Goal: Task Accomplishment & Management: Use online tool/utility

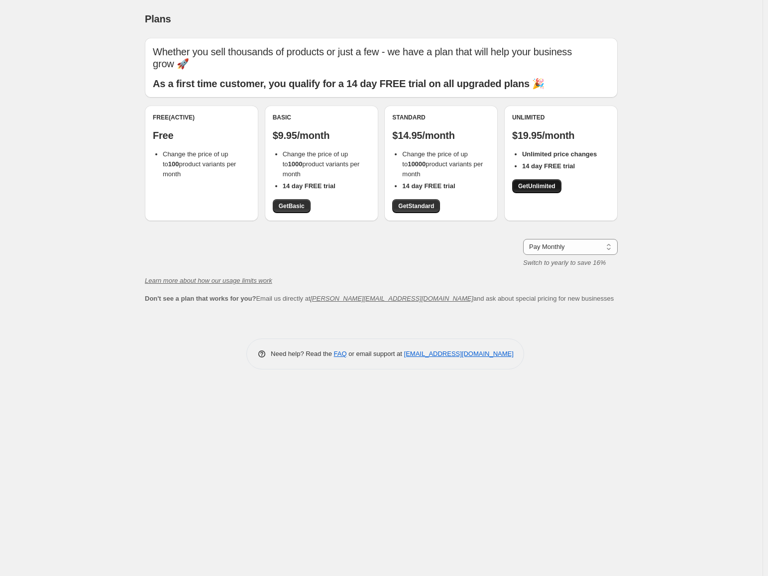
click at [538, 186] on span "Get Unlimited" at bounding box center [536, 186] width 37 height 8
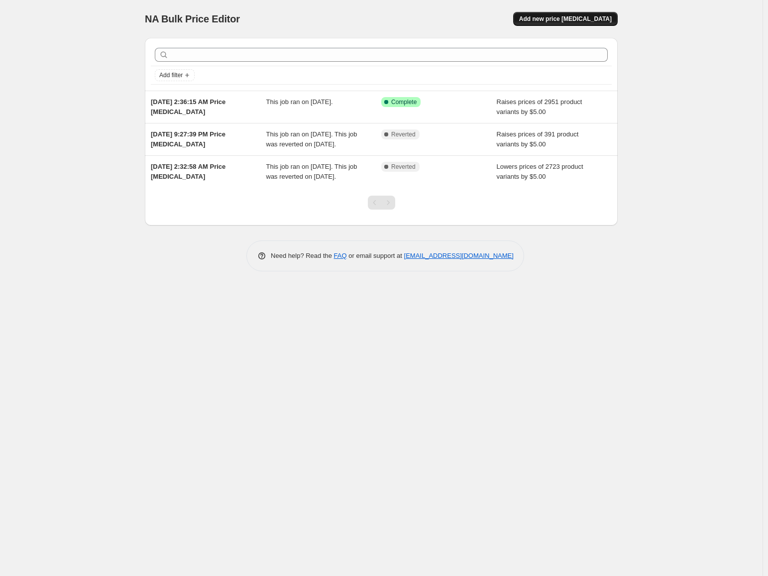
click at [550, 15] on span "Add new price [MEDICAL_DATA]" at bounding box center [565, 19] width 93 height 8
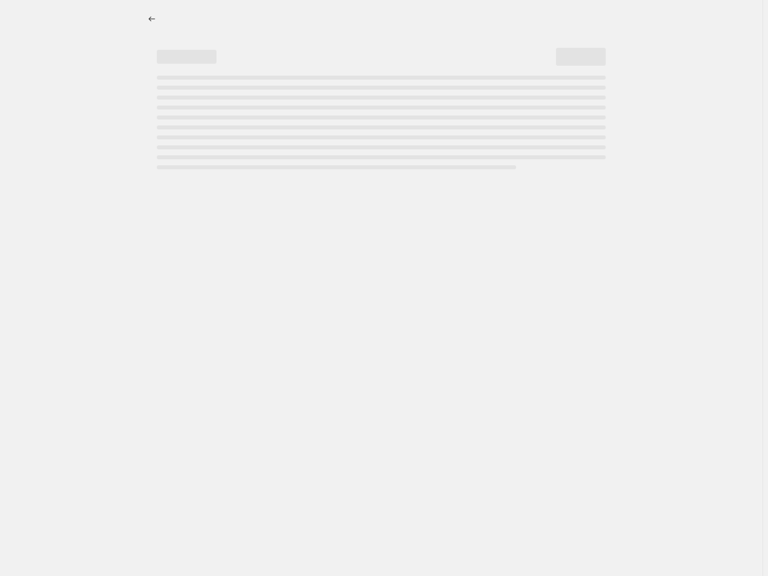
select select "percentage"
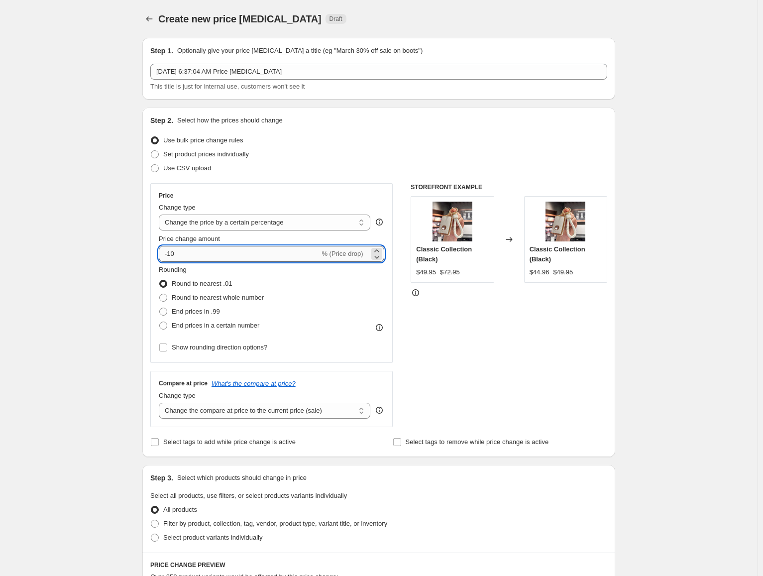
click at [243, 253] on input "-10" at bounding box center [239, 254] width 161 height 16
drag, startPoint x: 203, startPoint y: 252, endPoint x: 135, endPoint y: 249, distance: 68.3
click at [135, 249] on div "Create new price [MEDICAL_DATA]. This page is ready Create new price [MEDICAL_D…" at bounding box center [378, 497] width 497 height 995
type input "10"
click at [52, 190] on div "Create new price [MEDICAL_DATA]. This page is ready Create new price [MEDICAL_D…" at bounding box center [379, 497] width 758 height 995
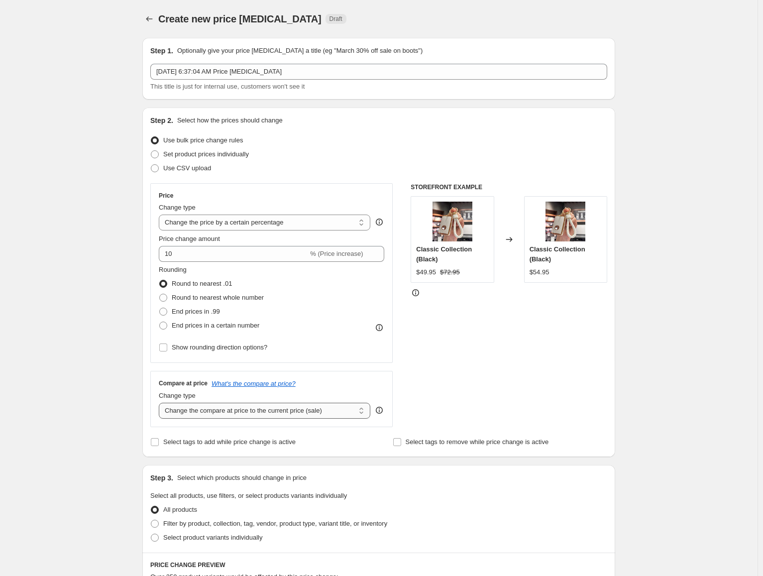
click at [226, 414] on select "Change the compare at price to the current price (sale) Change the compare at p…" at bounding box center [265, 411] width 212 height 16
select select "percentage"
click at [161, 403] on select "Change the compare at price to the current price (sale) Change the compare at p…" at bounding box center [265, 411] width 212 height 16
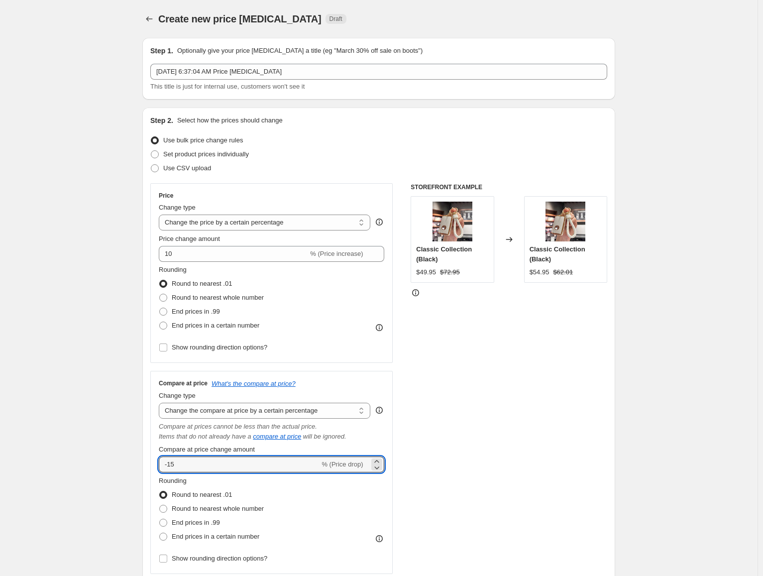
drag, startPoint x: 205, startPoint y: 464, endPoint x: 139, endPoint y: 455, distance: 65.8
click at [143, 459] on div "Step 1. Optionally give your price [MEDICAL_DATA] a title (eg "March 30% off sa…" at bounding box center [374, 555] width 481 height 1051
type input "10"
click at [139, 455] on div "Step 1. Optionally give your price [MEDICAL_DATA] a title (eg "March 30% off sa…" at bounding box center [374, 555] width 481 height 1051
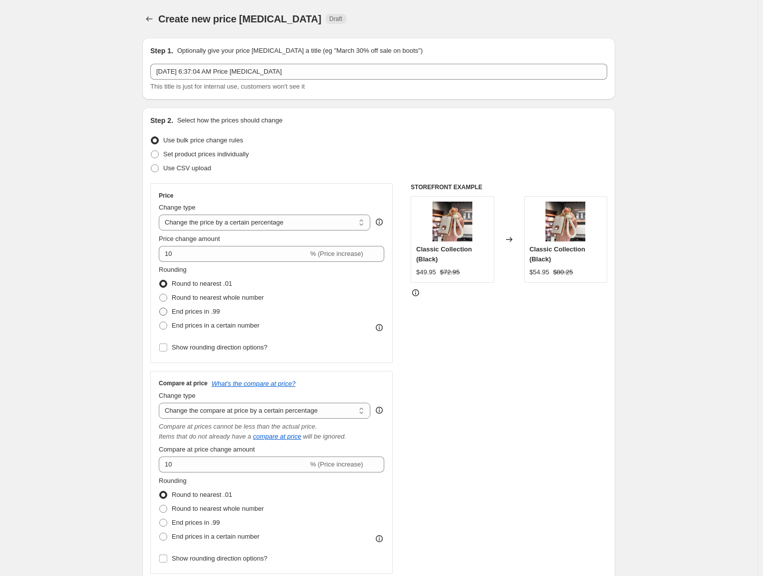
click at [201, 312] on span "End prices in .99" at bounding box center [196, 311] width 48 height 7
click at [160, 308] on input "End prices in .99" at bounding box center [159, 308] width 0 height 0
radio input "true"
click at [210, 330] on span "End prices in a certain number" at bounding box center [216, 326] width 88 height 10
click at [160, 322] on input "End prices in a certain number" at bounding box center [159, 322] width 0 height 0
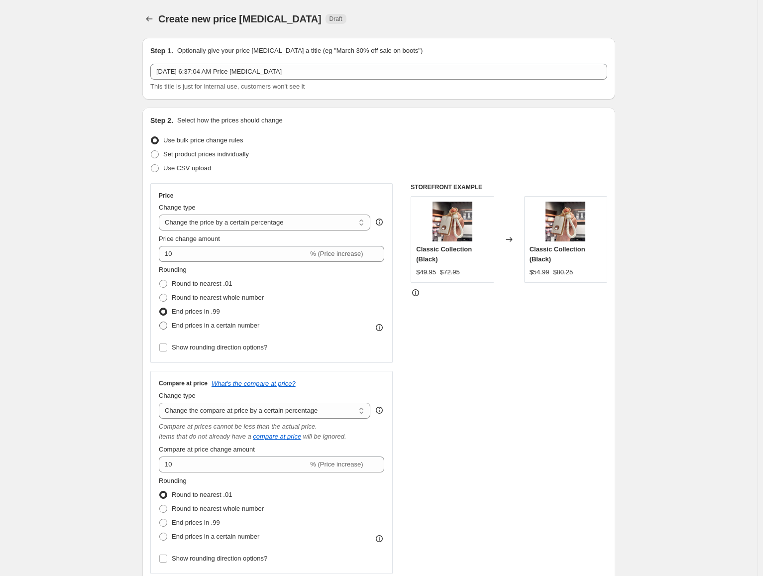
radio input "true"
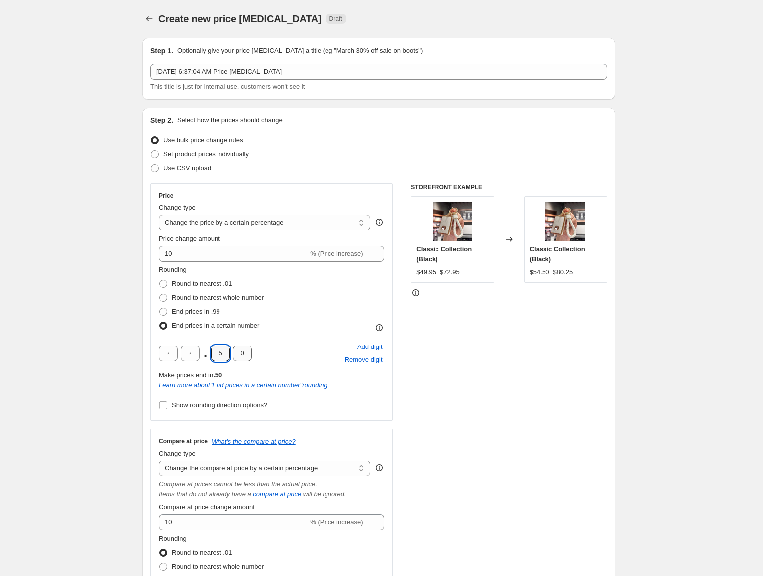
drag, startPoint x: 219, startPoint y: 354, endPoint x: 235, endPoint y: 355, distance: 16.5
click at [235, 356] on div ". 5 0" at bounding box center [205, 354] width 93 height 16
type input "9"
drag, startPoint x: 247, startPoint y: 351, endPoint x: 242, endPoint y: 356, distance: 7.0
click at [242, 356] on input "0" at bounding box center [242, 354] width 19 height 16
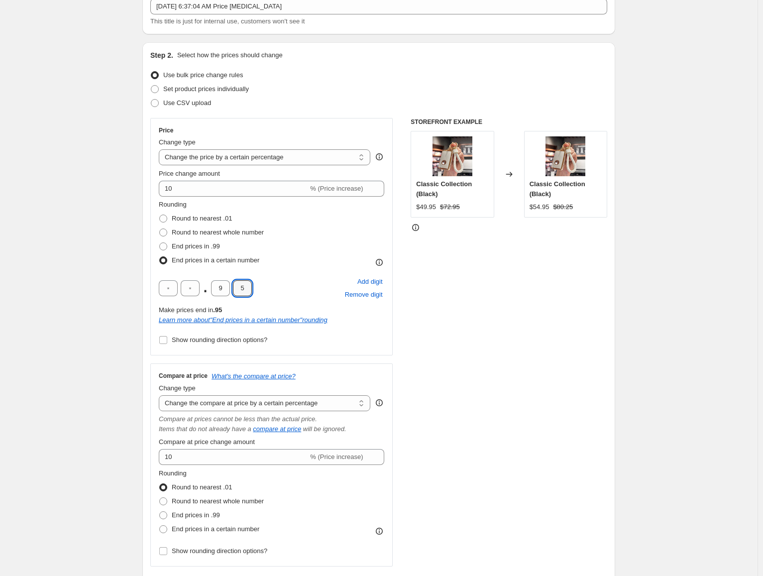
scroll to position [199, 0]
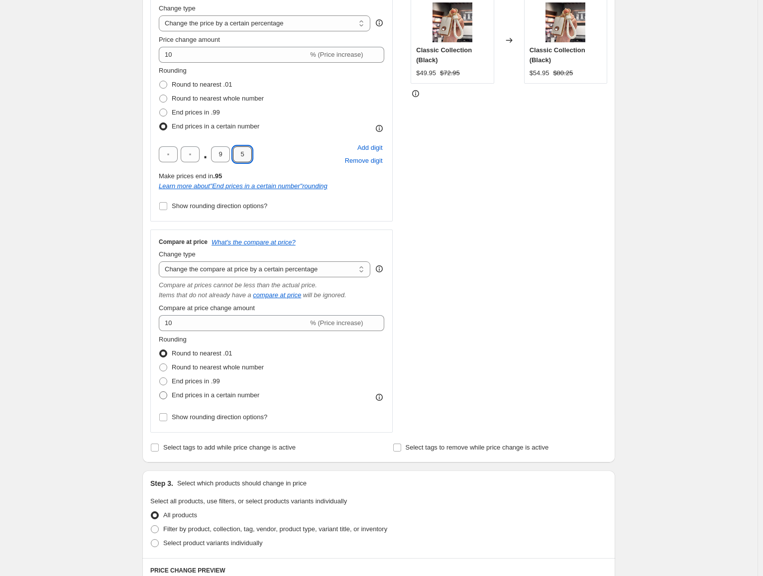
type input "5"
click at [208, 398] on span "End prices in a certain number" at bounding box center [216, 394] width 88 height 7
click at [160, 392] on input "End prices in a certain number" at bounding box center [159, 391] width 0 height 0
radio input "true"
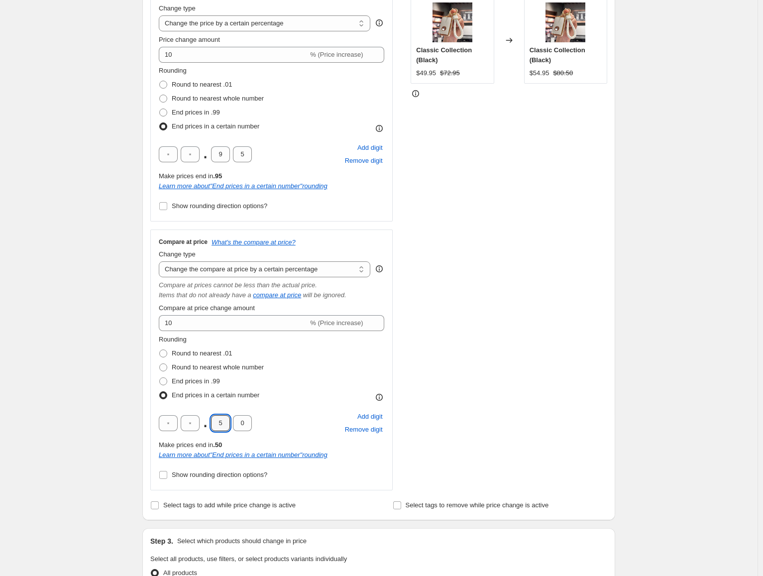
drag, startPoint x: 222, startPoint y: 426, endPoint x: 209, endPoint y: 422, distance: 13.4
click at [210, 424] on div ". 5 0" at bounding box center [205, 423] width 93 height 16
click at [227, 430] on div ". 5 0 Add digit Remove digit" at bounding box center [272, 423] width 226 height 26
drag, startPoint x: 226, startPoint y: 426, endPoint x: 219, endPoint y: 424, distance: 6.6
click at [219, 424] on input "5" at bounding box center [220, 423] width 19 height 16
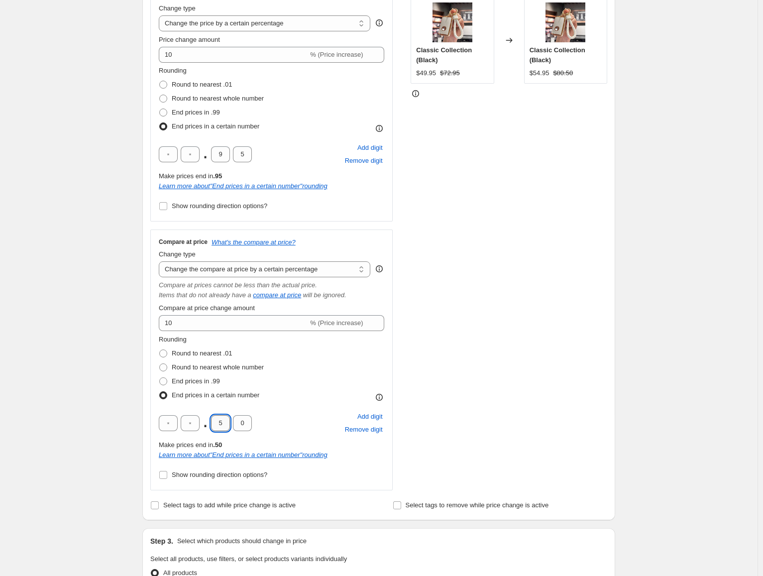
type input "9"
drag, startPoint x: 246, startPoint y: 424, endPoint x: 240, endPoint y: 426, distance: 5.8
click at [240, 426] on input "0" at bounding box center [242, 423] width 19 height 16
type input "5"
click at [101, 218] on div "Create new price [MEDICAL_DATA]. This page is ready Create new price [MEDICAL_D…" at bounding box center [379, 430] width 758 height 1258
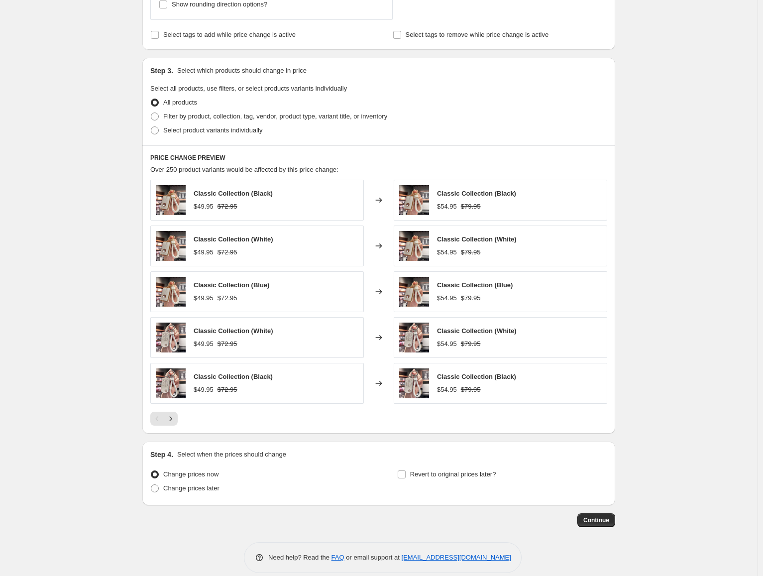
scroll to position [682, 0]
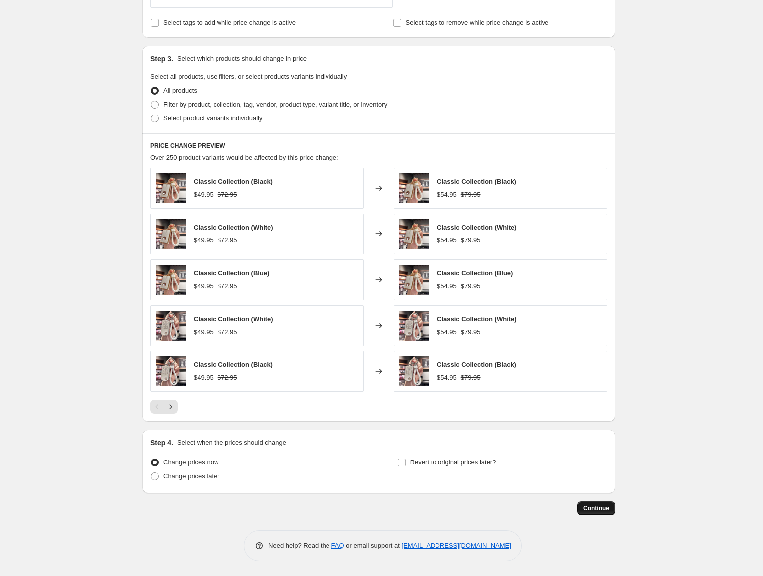
click at [602, 506] on span "Continue" at bounding box center [596, 508] width 26 height 8
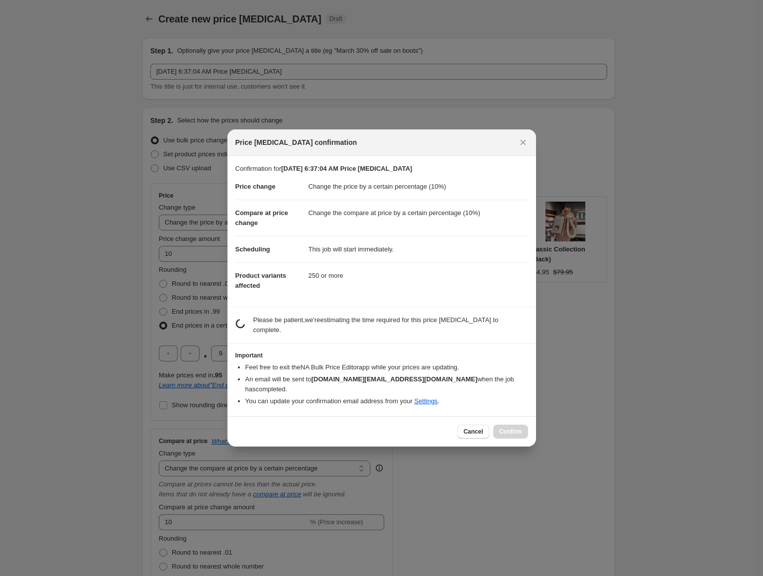
scroll to position [0, 0]
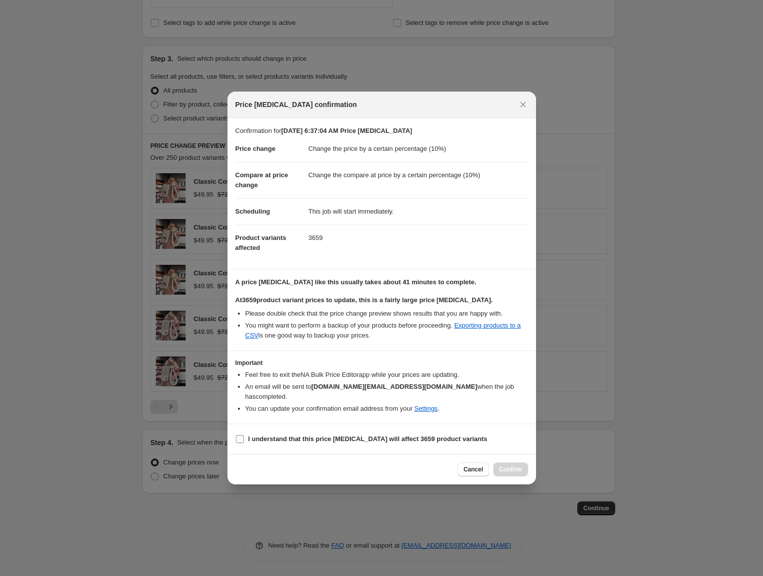
click at [334, 432] on label "I understand that this price [MEDICAL_DATA] will affect 3659 product variants" at bounding box center [361, 439] width 252 height 14
click at [244, 435] on input "I understand that this price [MEDICAL_DATA] will affect 3659 product variants" at bounding box center [240, 439] width 8 height 8
checkbox input "true"
click at [515, 466] on span "Confirm" at bounding box center [510, 470] width 23 height 8
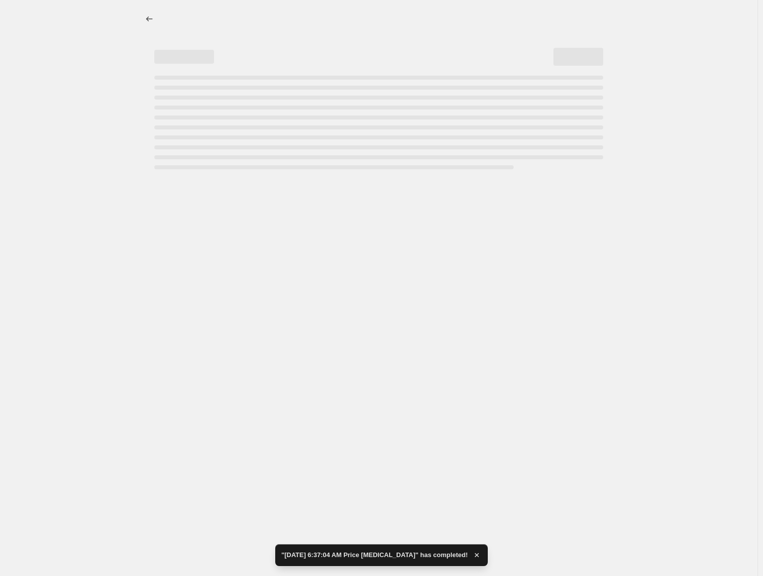
select select "percentage"
